Goal: Information Seeking & Learning: Learn about a topic

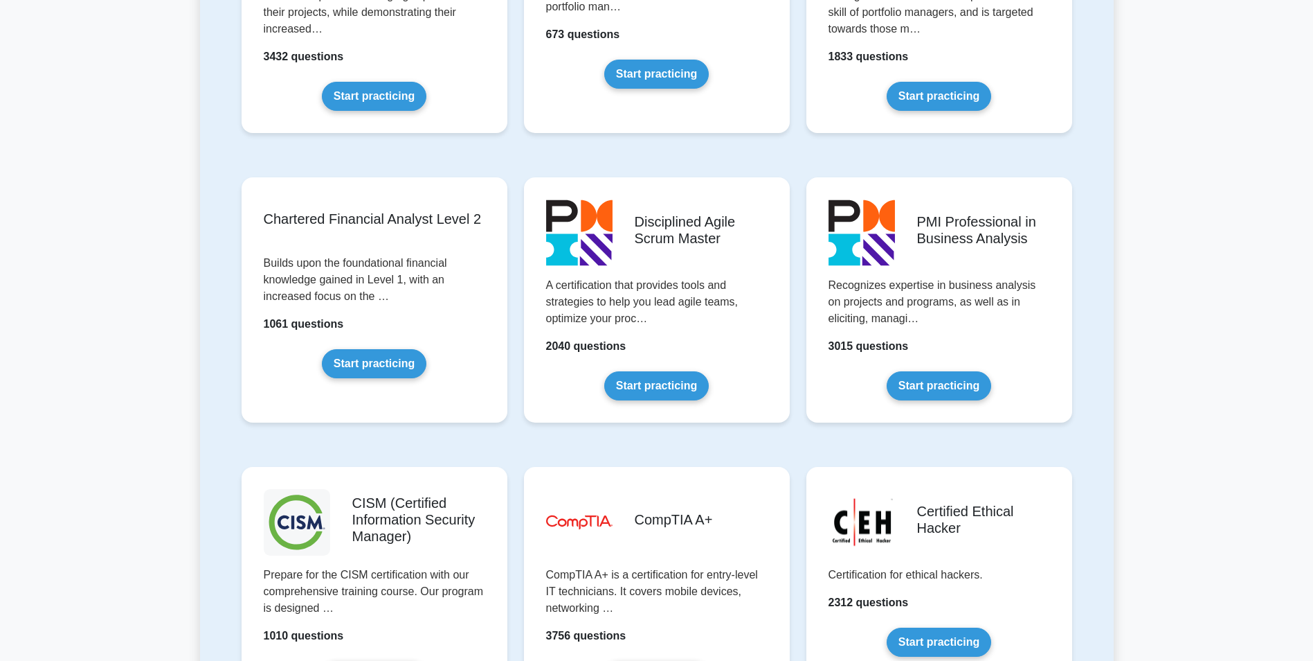
scroll to position [1731, 0]
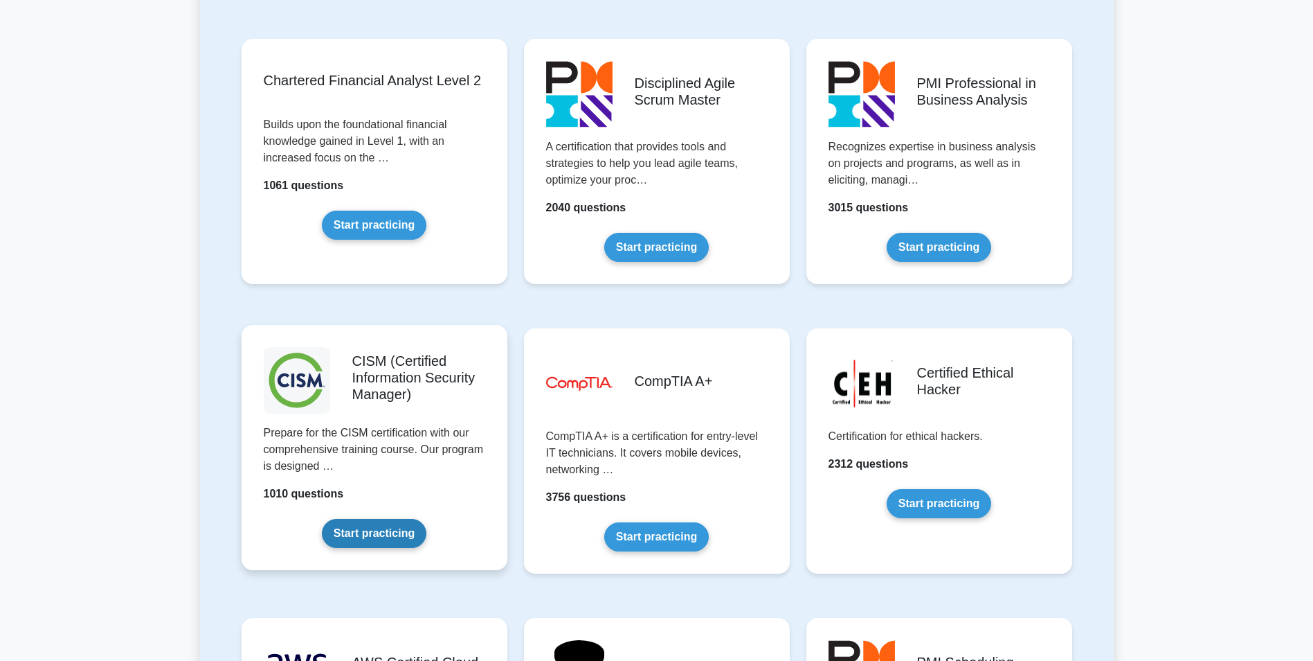
click at [409, 519] on link "Start practicing" at bounding box center [374, 533] width 105 height 29
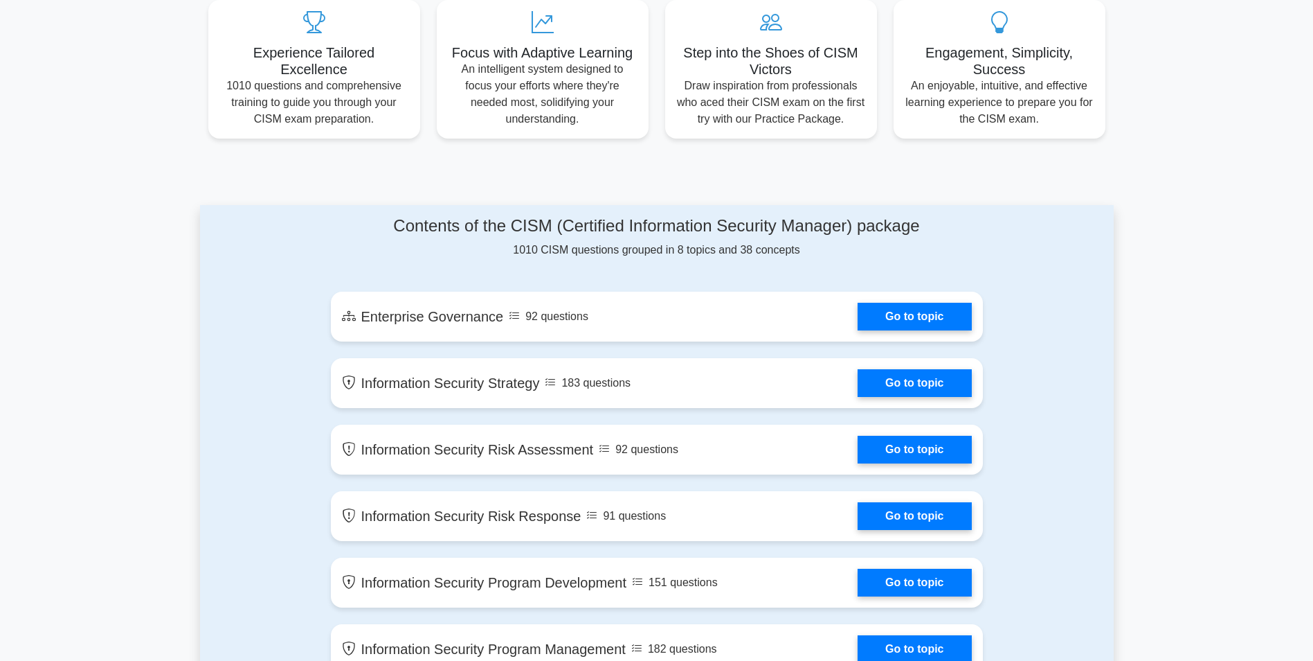
scroll to position [554, 0]
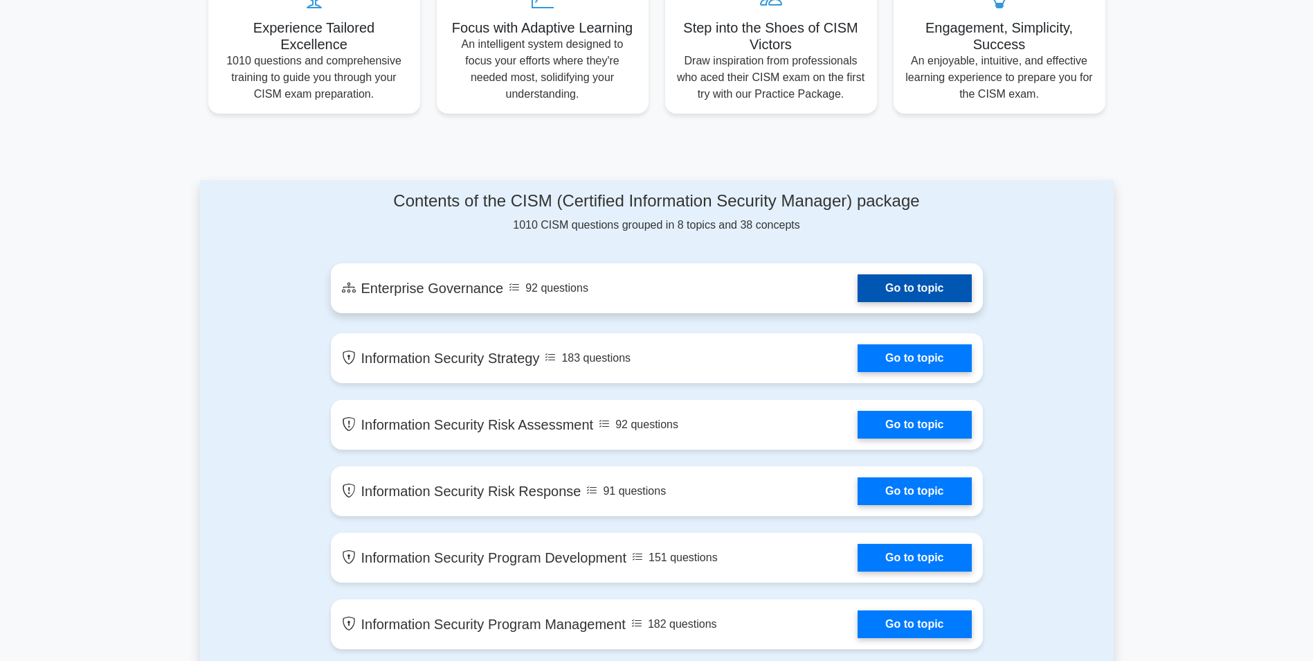
click at [858, 302] on link "Go to topic" at bounding box center [915, 288] width 114 height 28
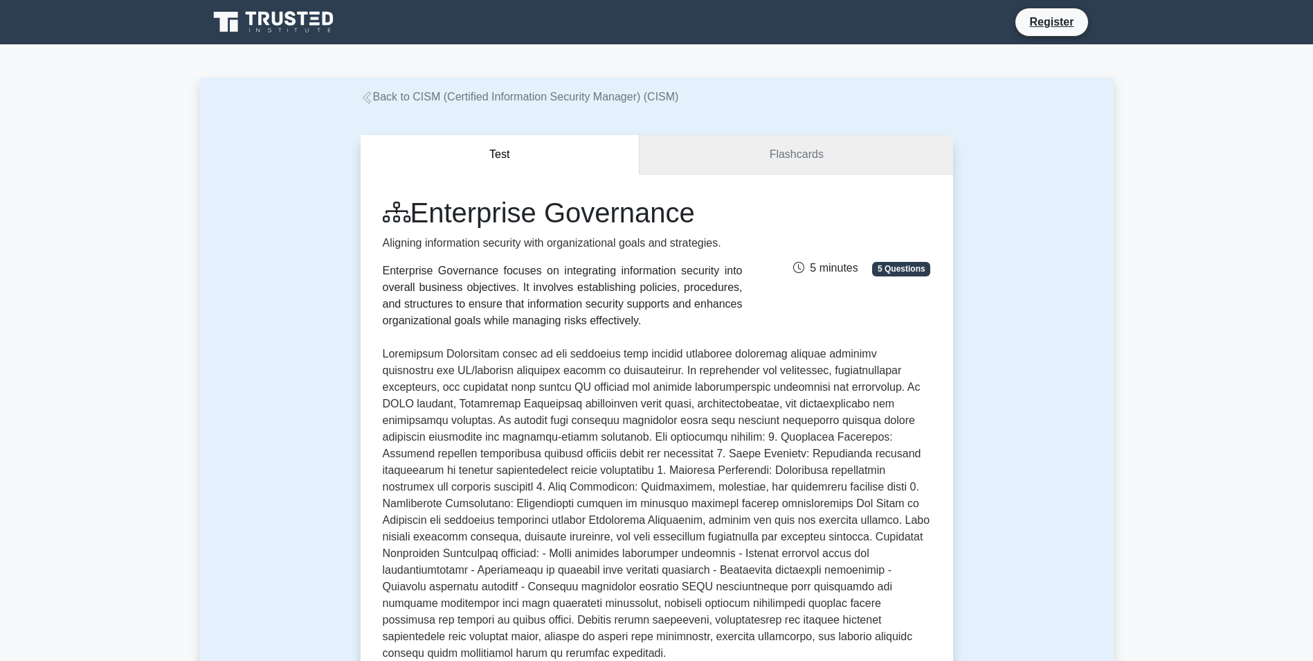
click at [765, 149] on link "Flashcards" at bounding box center [796, 154] width 313 height 39
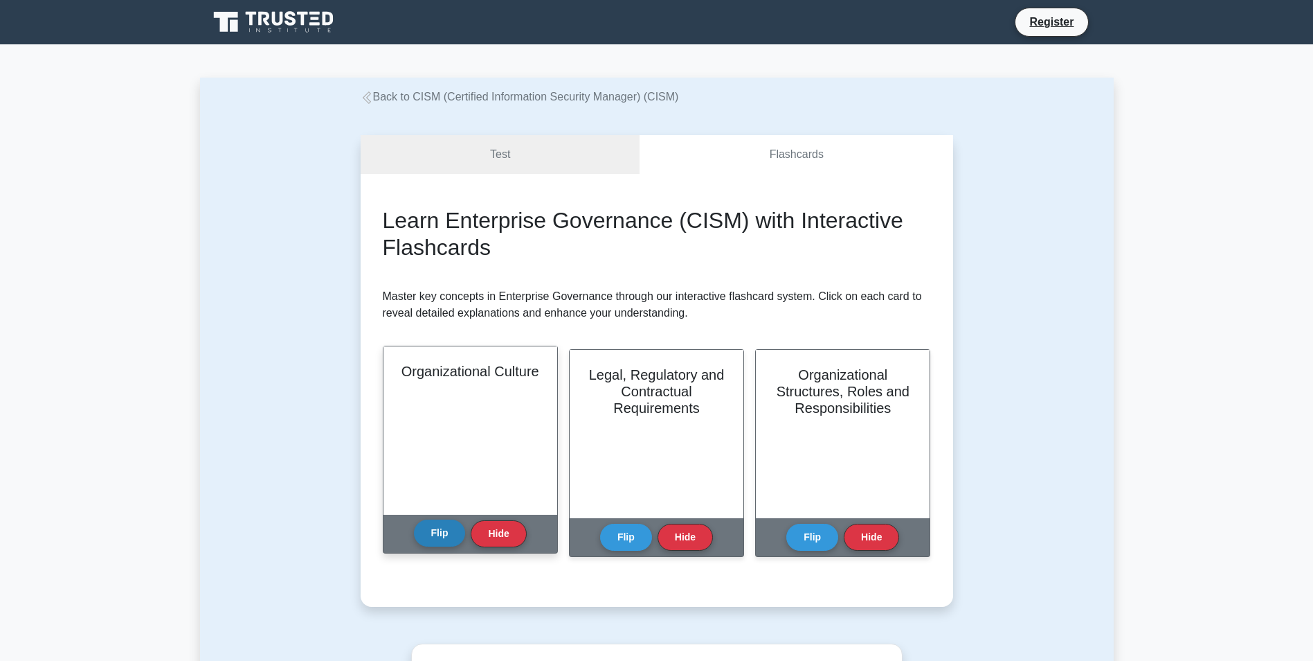
click at [445, 528] on button "Flip" at bounding box center [440, 532] width 52 height 27
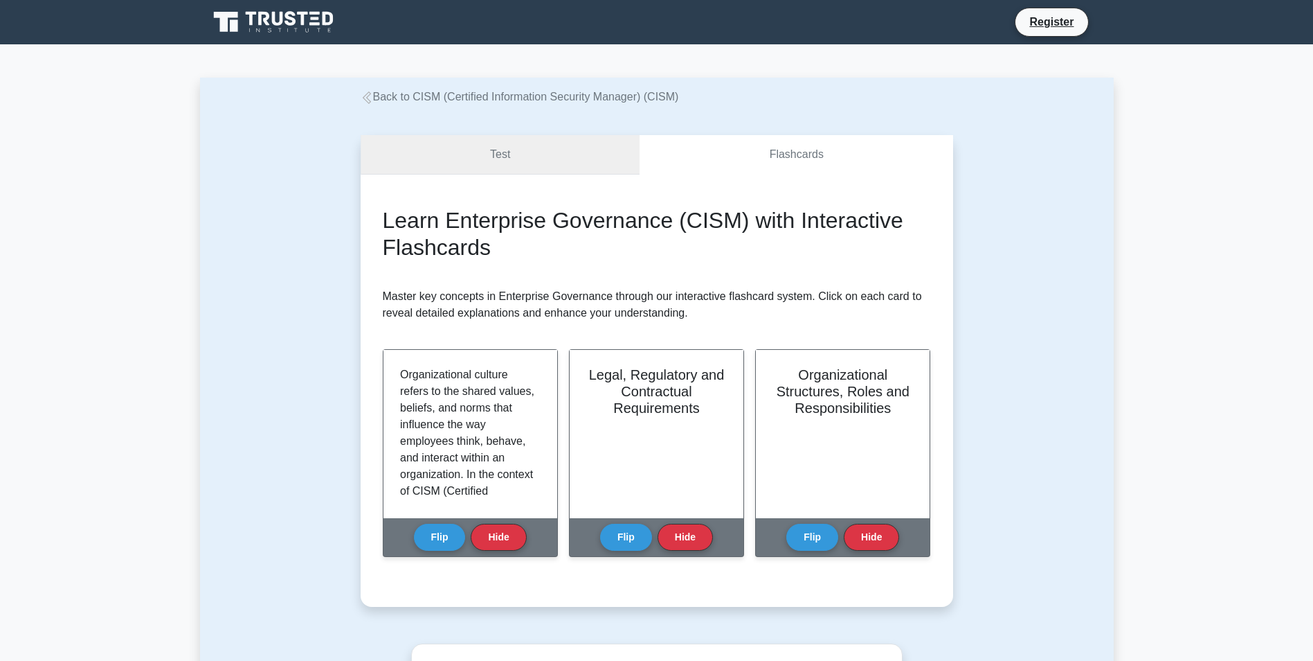
click at [565, 144] on link "Test" at bounding box center [501, 154] width 280 height 39
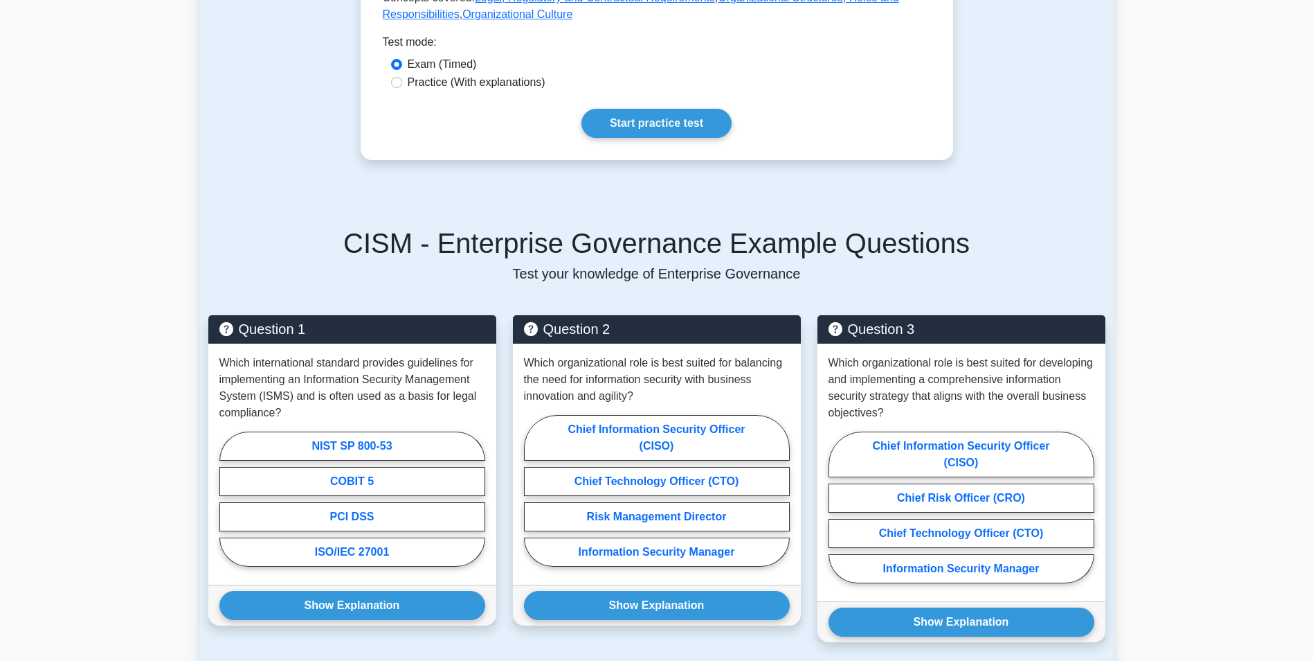
scroll to position [692, 0]
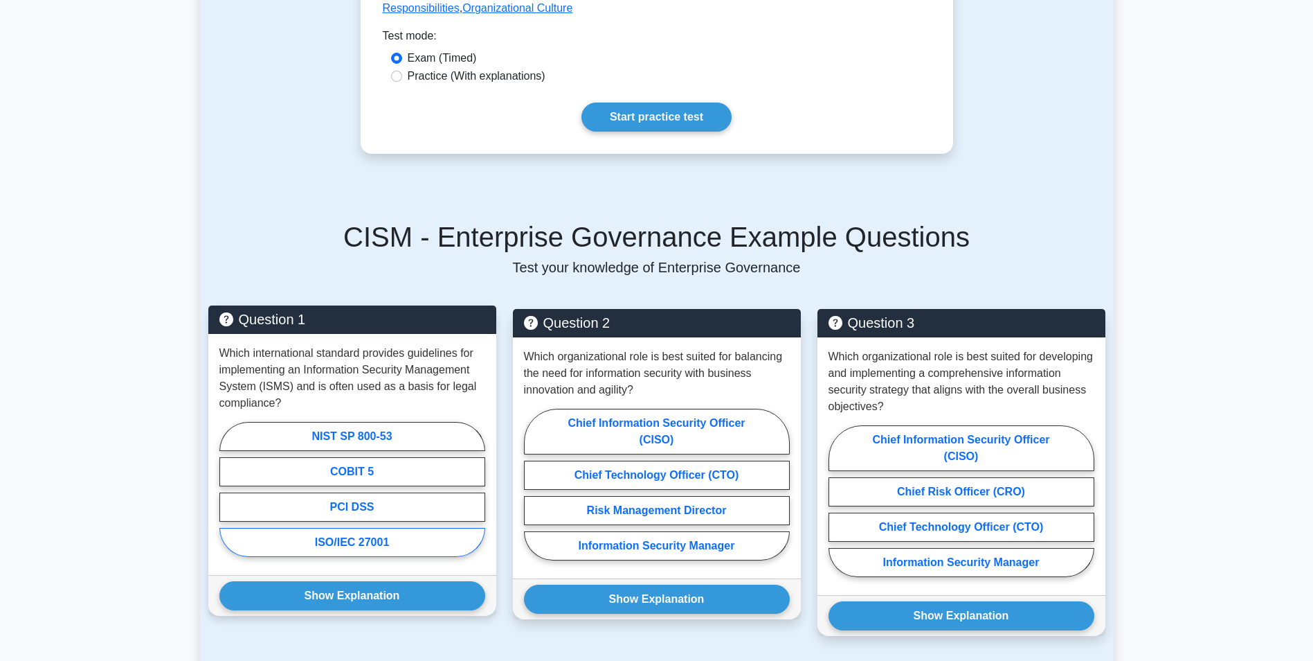
click at [359, 528] on label "ISO/IEC 27001" at bounding box center [352, 542] width 266 height 29
click at [228, 498] on input "ISO/IEC 27001" at bounding box center [223, 493] width 9 height 9
radio input "true"
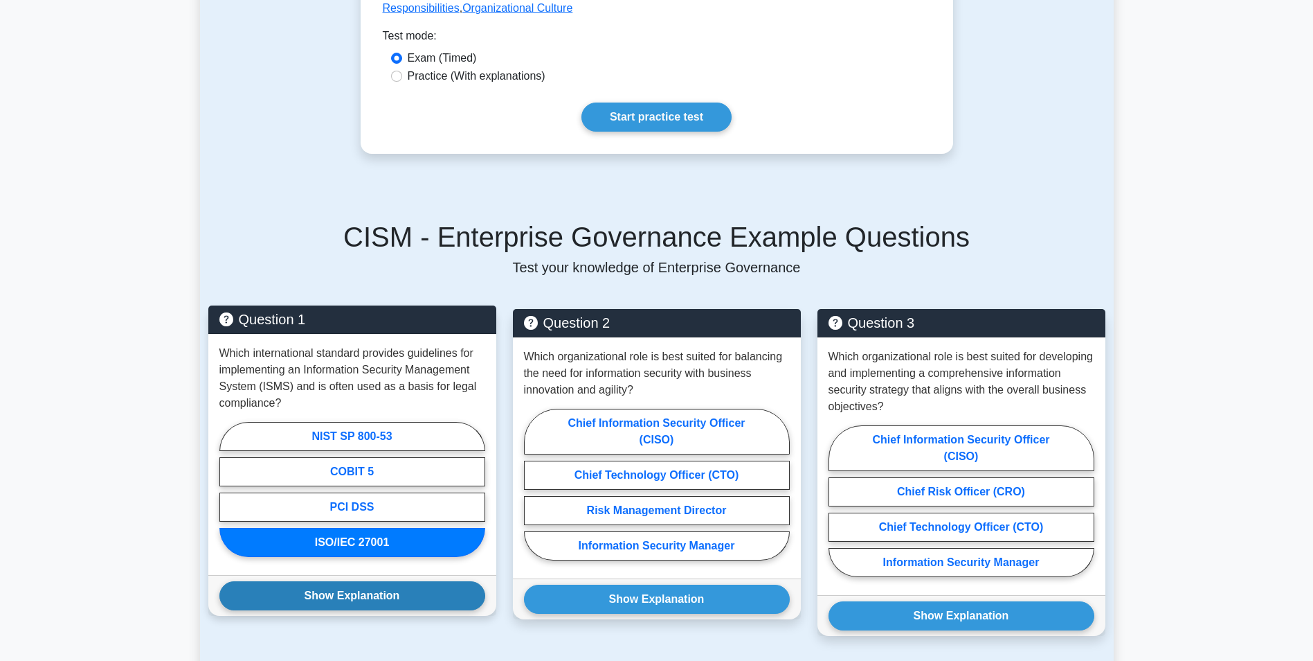
click at [369, 581] on button "Show Explanation" at bounding box center [352, 595] width 266 height 29
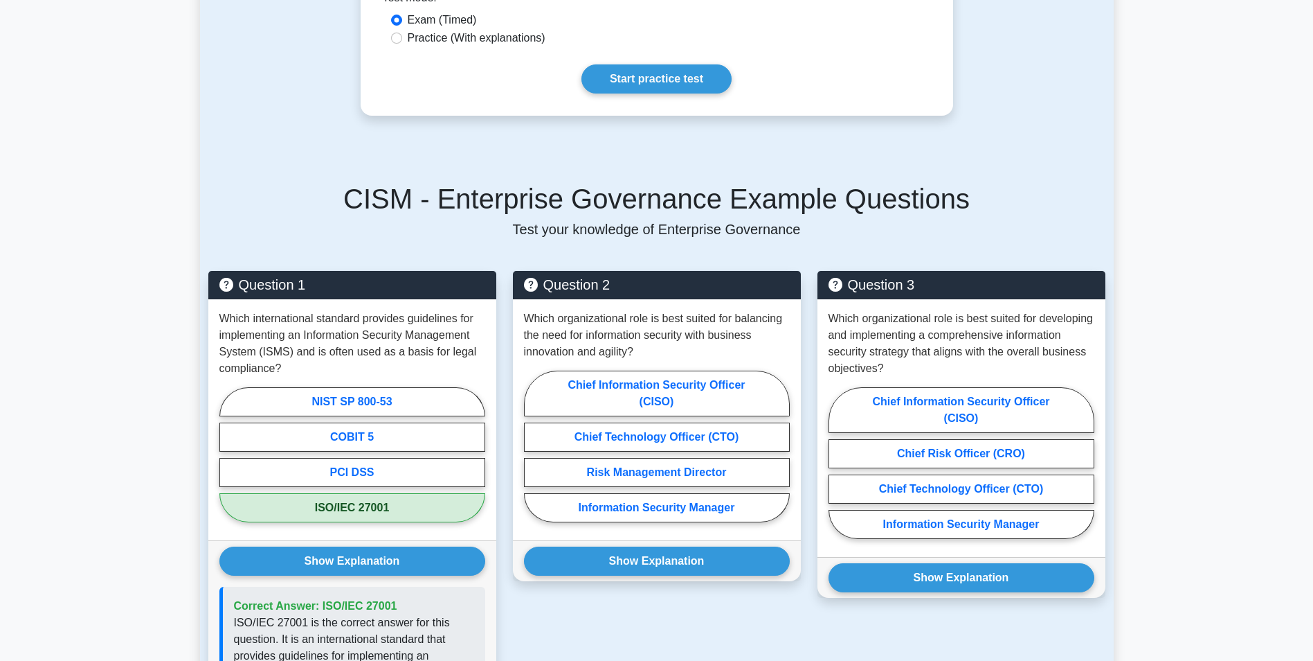
scroll to position [762, 0]
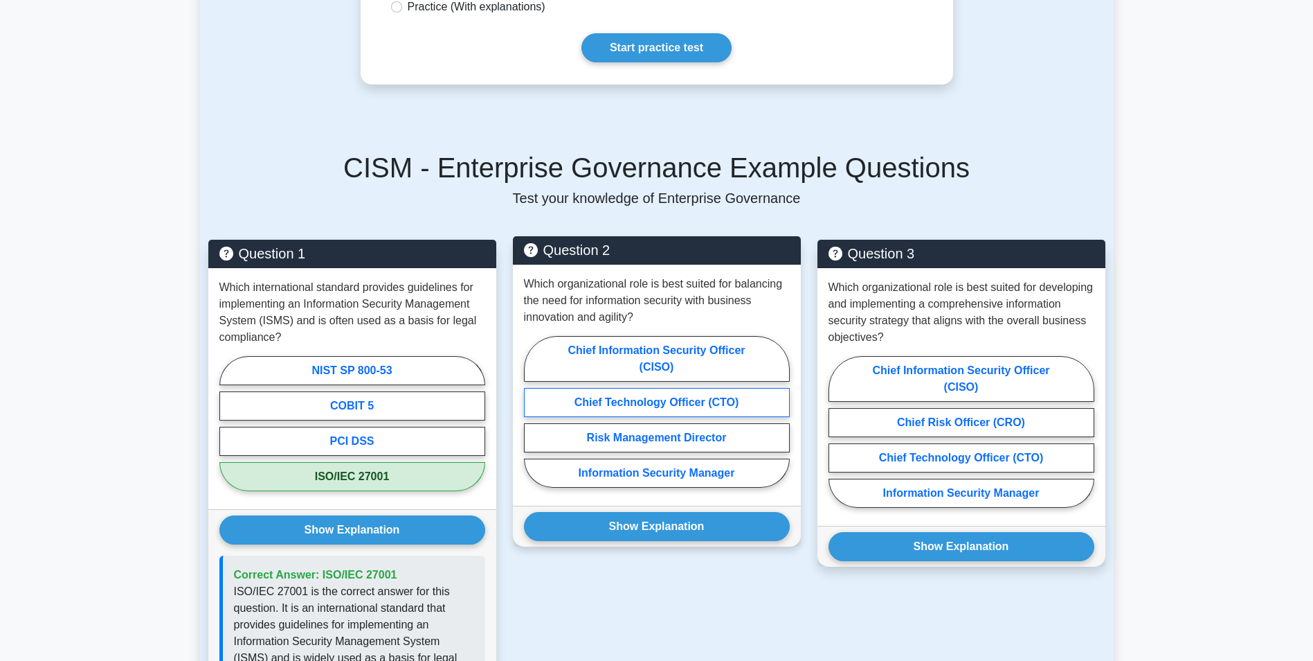
click at [688, 388] on label "Chief Technology Officer (CTO)" at bounding box center [657, 402] width 266 height 29
click at [533, 411] on input "Chief Technology Officer (CTO)" at bounding box center [528, 415] width 9 height 9
radio input "true"
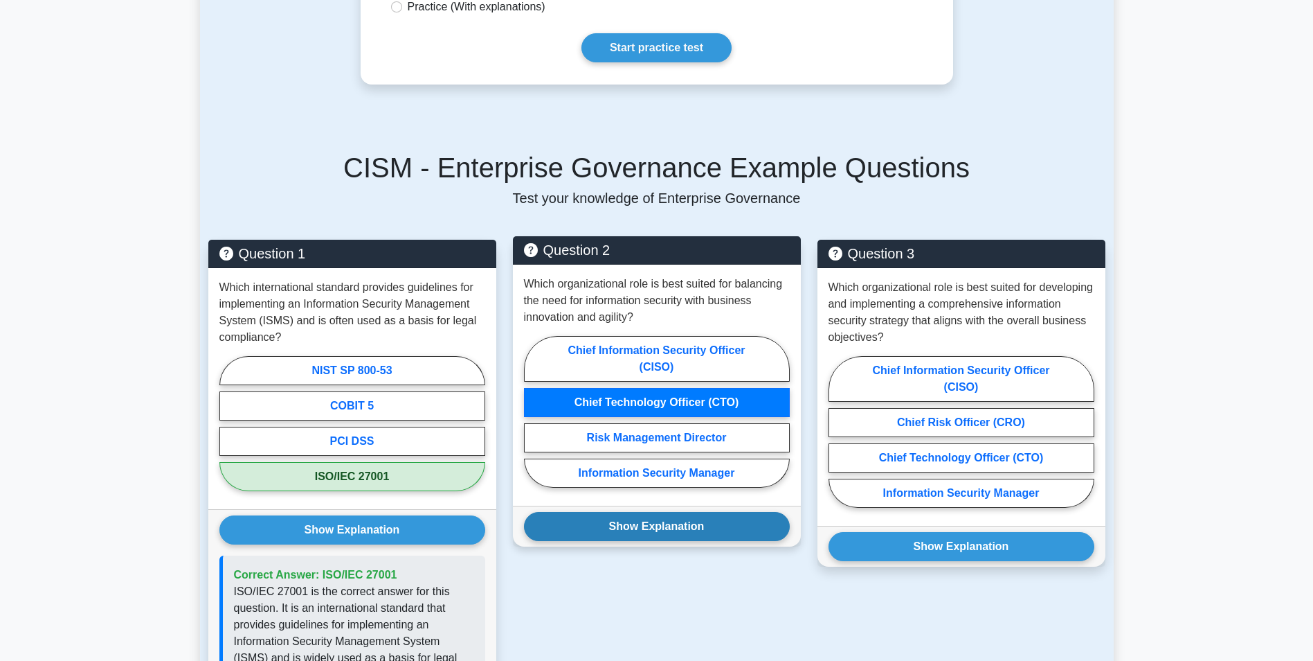
click at [687, 517] on button "Show Explanation" at bounding box center [657, 526] width 266 height 29
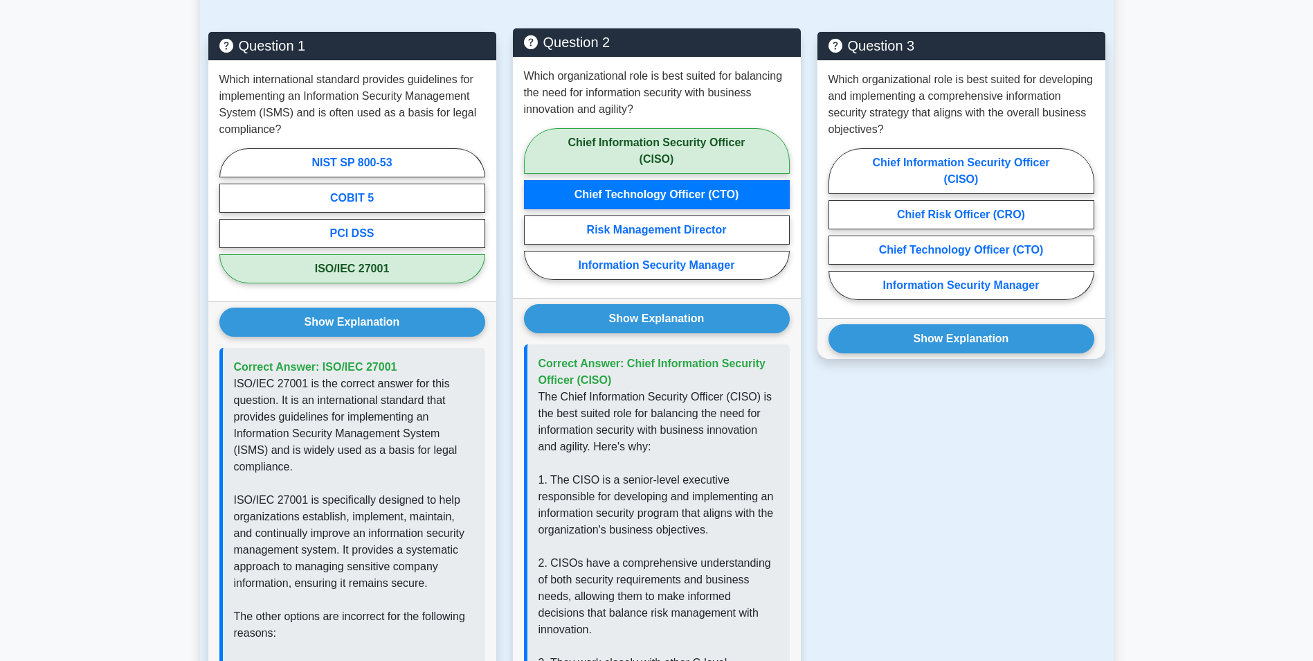
scroll to position [900, 0]
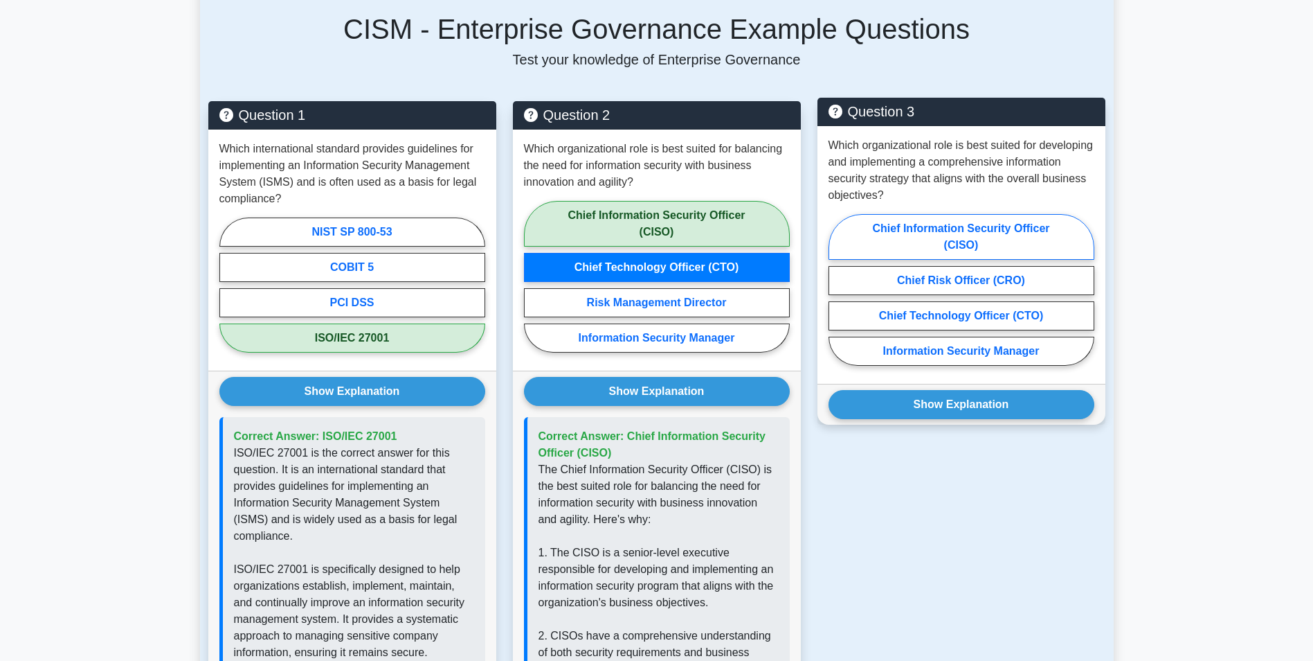
click at [945, 220] on label "Chief Information Security Officer (CISO)" at bounding box center [962, 237] width 266 height 46
click at [838, 289] on input "Chief Information Security Officer (CISO)" at bounding box center [833, 293] width 9 height 9
radio input "true"
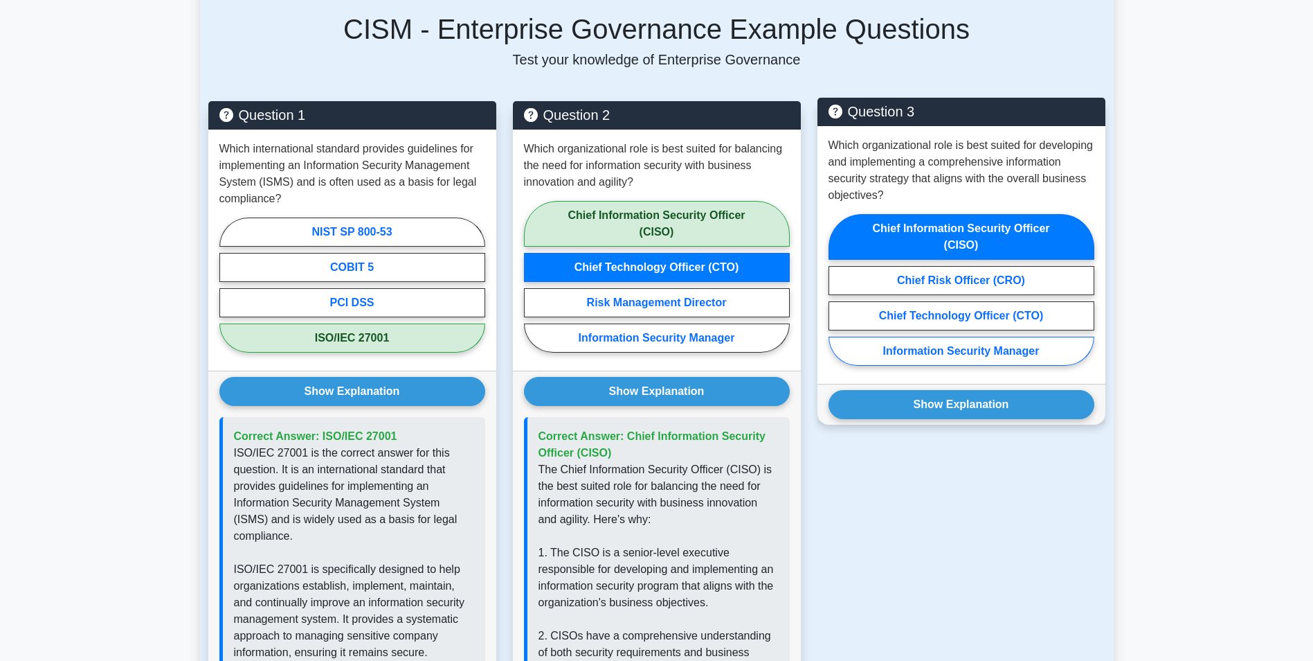
click at [941, 336] on label "Information Security Manager" at bounding box center [962, 350] width 266 height 29
click at [838, 298] on input "Information Security Manager" at bounding box center [833, 293] width 9 height 9
radio input "true"
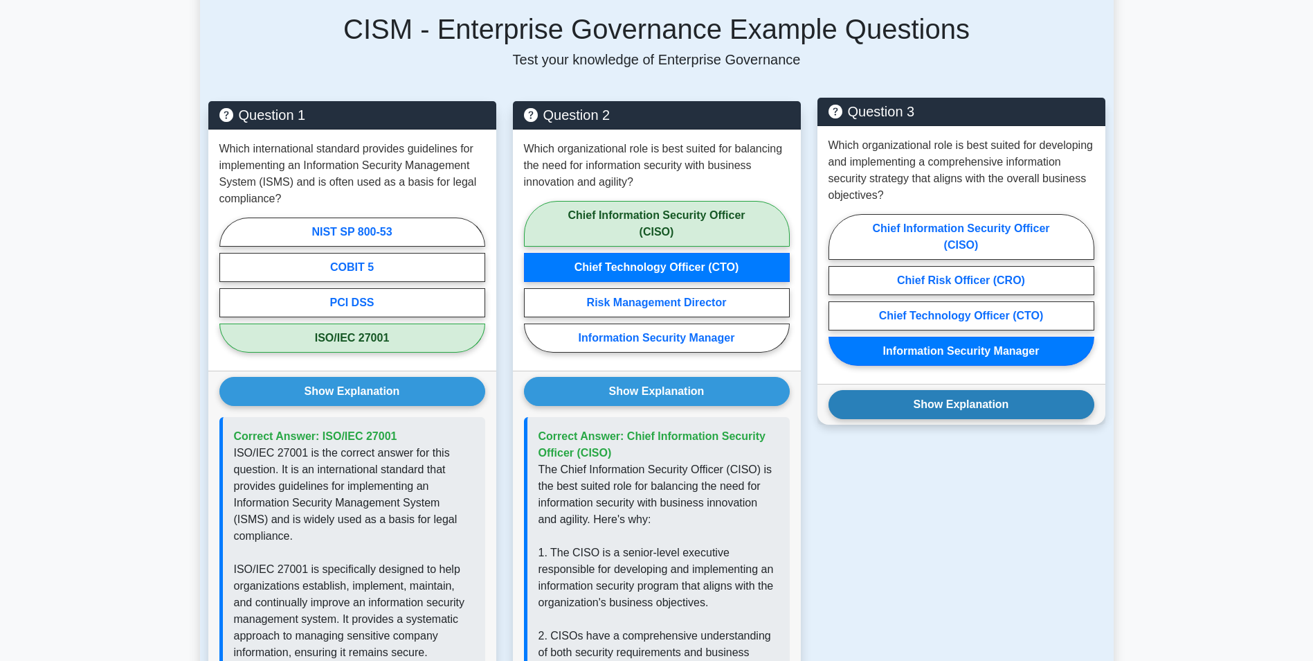
click at [945, 390] on button "Show Explanation" at bounding box center [962, 404] width 266 height 29
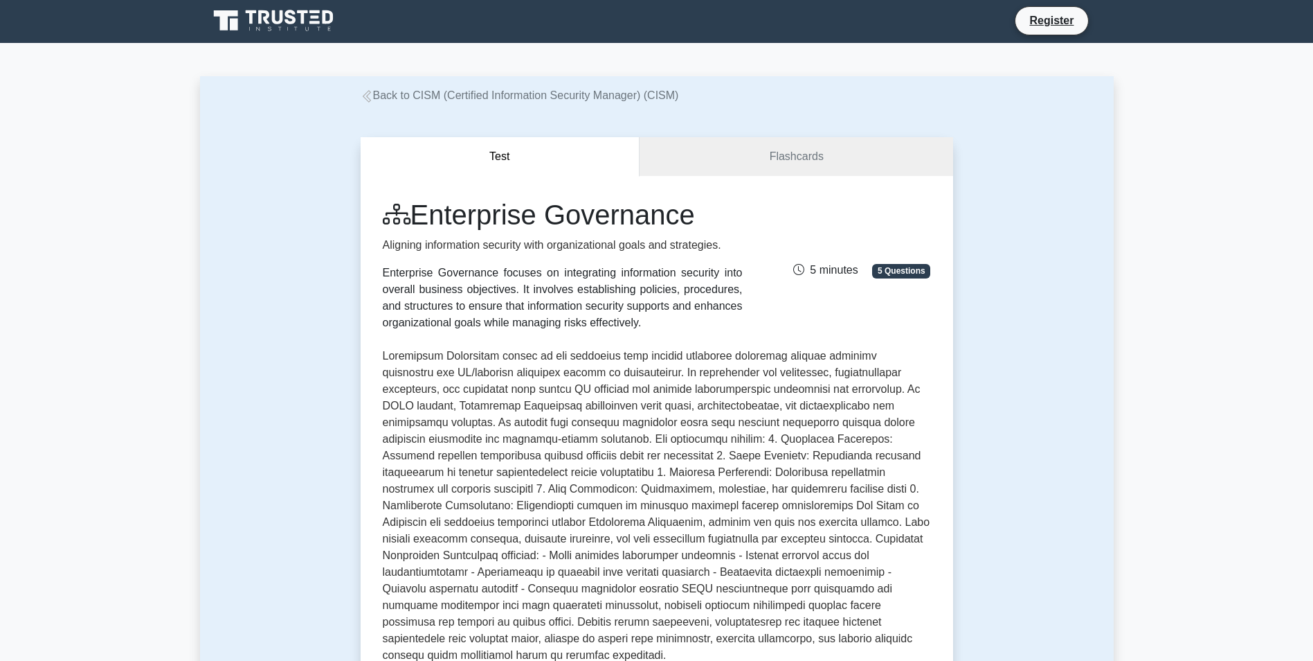
scroll to position [0, 0]
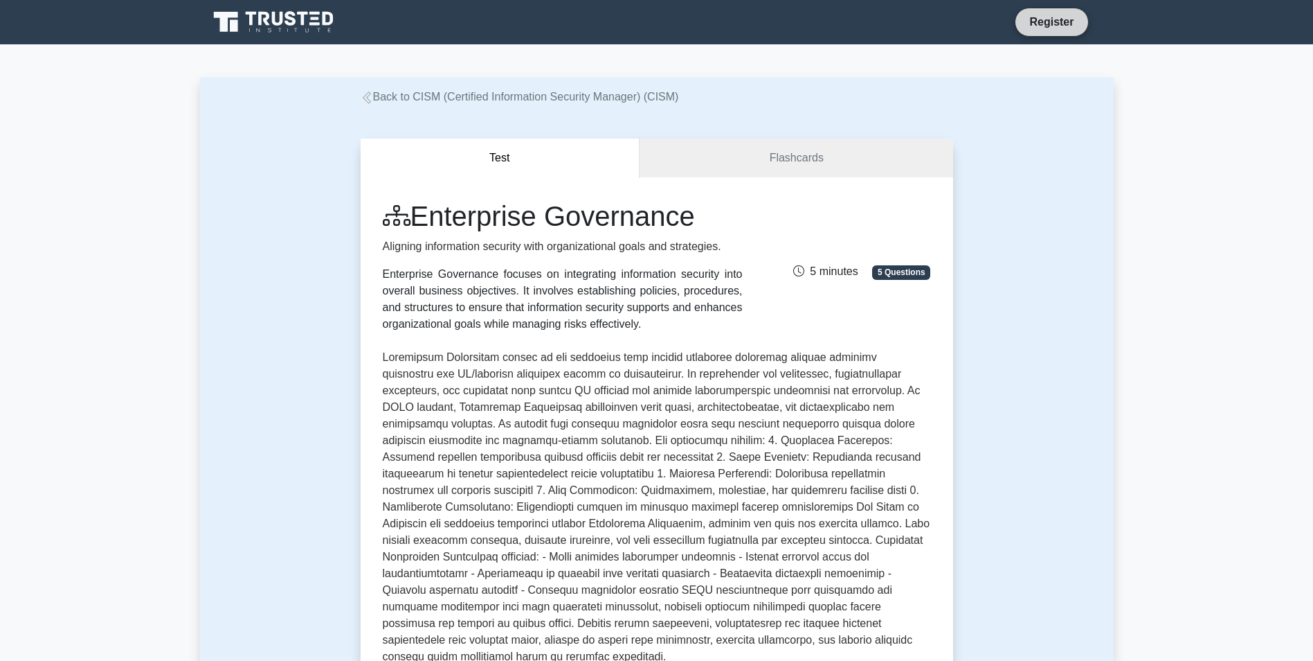
click at [1034, 24] on link "Register" at bounding box center [1051, 21] width 61 height 17
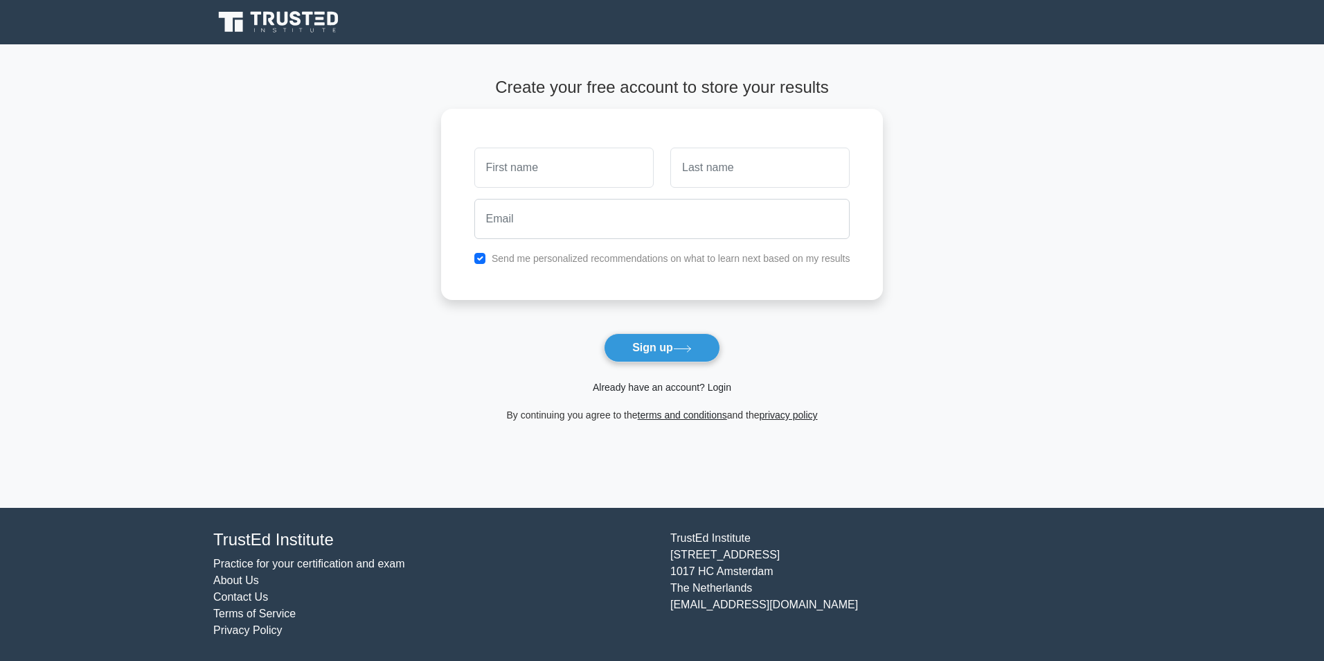
click at [674, 390] on link "Already have an account? Login" at bounding box center [662, 386] width 138 height 11
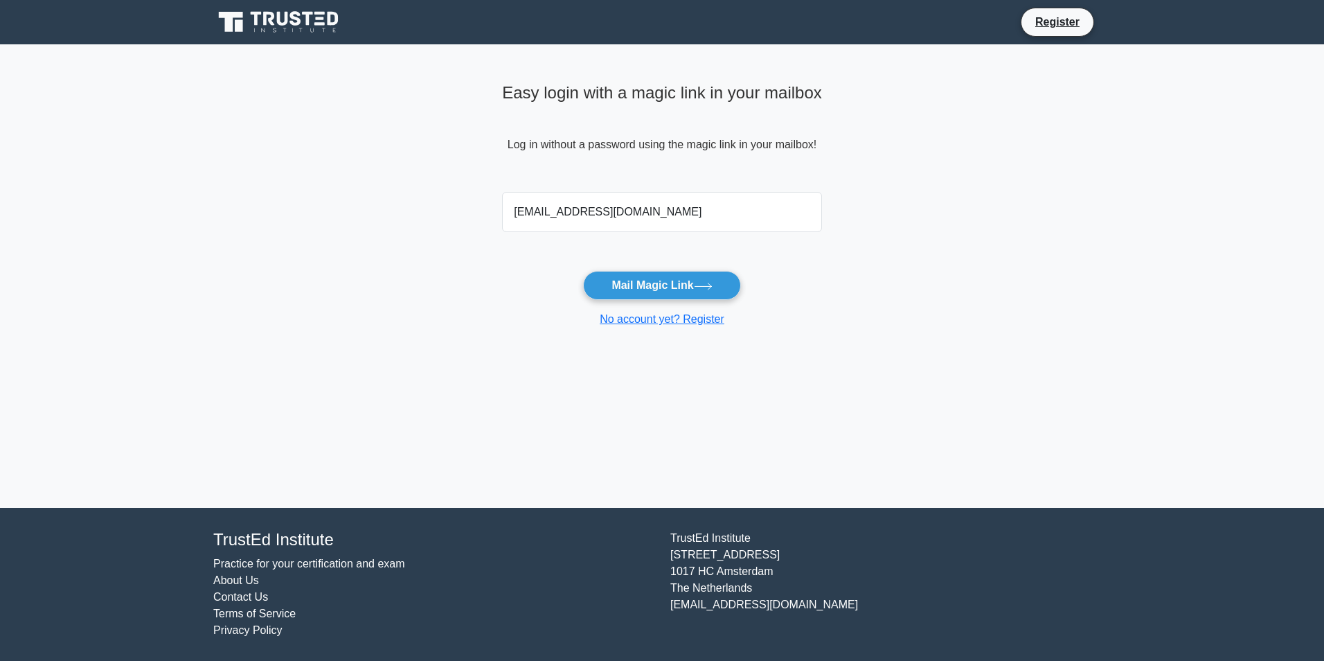
type input "[EMAIL_ADDRESS][DOMAIN_NAME]"
click at [583, 271] on button "Mail Magic Link" at bounding box center [661, 285] width 157 height 29
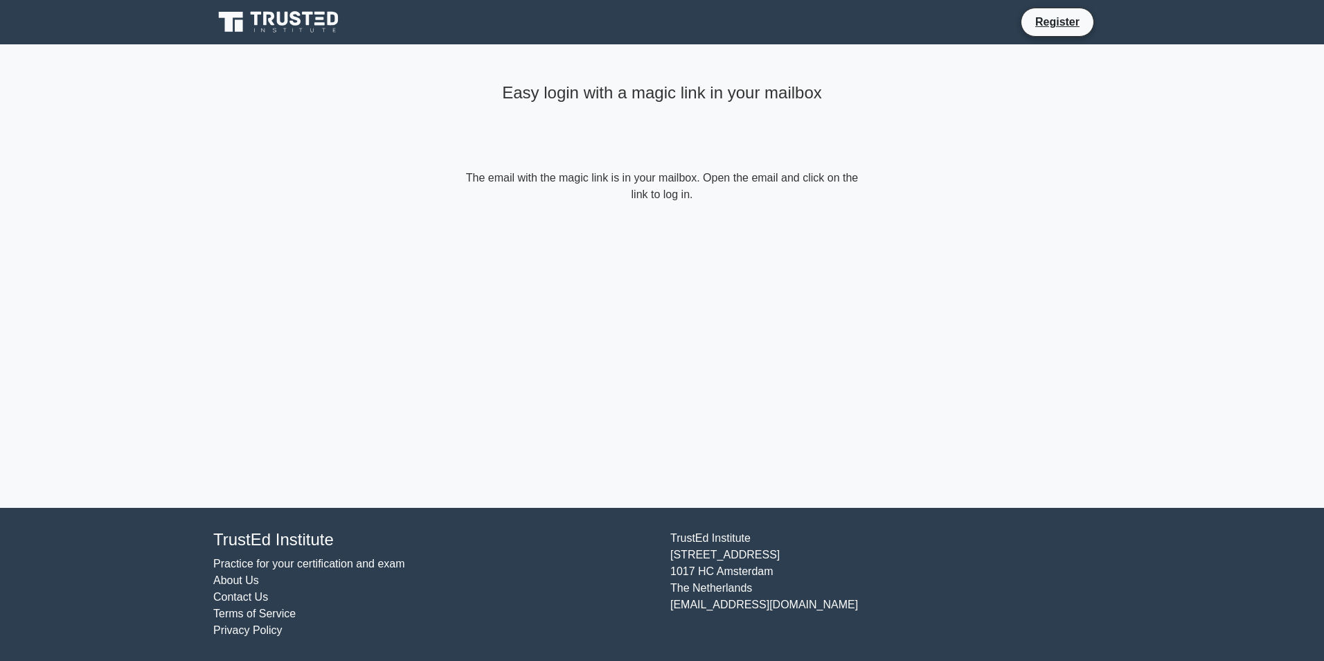
click at [318, 33] on icon at bounding box center [279, 22] width 133 height 26
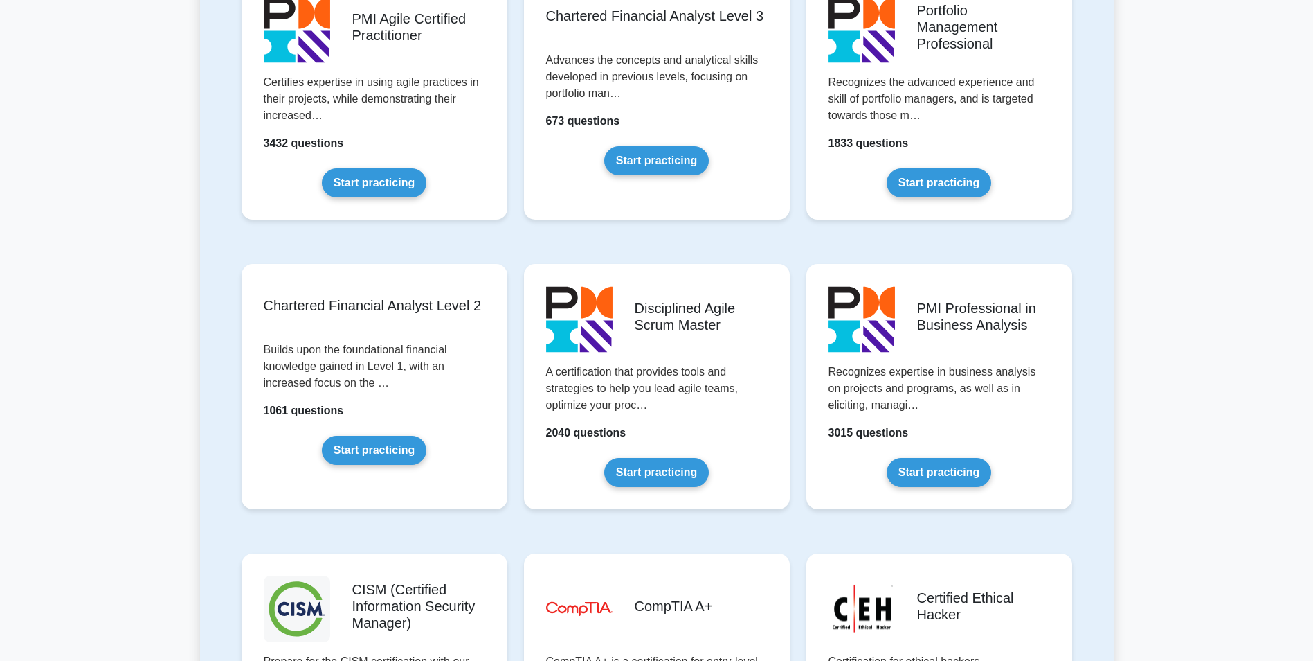
scroll to position [1800, 0]
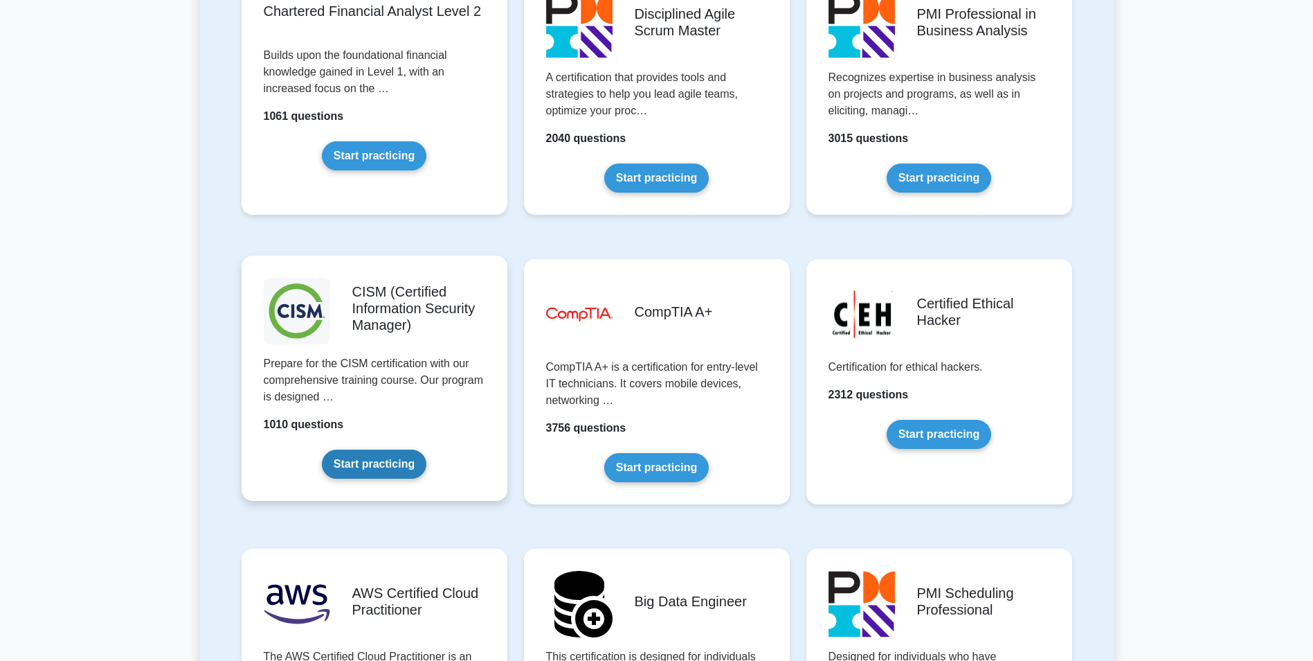
click at [399, 449] on link "Start practicing" at bounding box center [374, 463] width 105 height 29
